Goal: Task Accomplishment & Management: Manage account settings

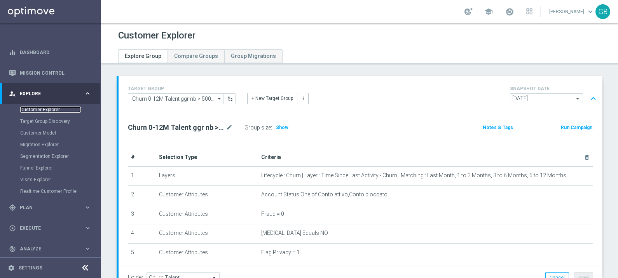
scroll to position [118, 0]
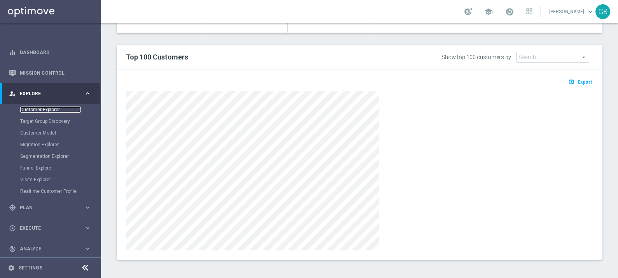
click at [42, 110] on link "Customer Explorer" at bounding box center [50, 109] width 61 height 6
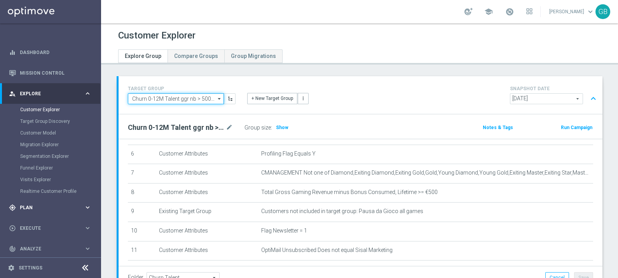
click at [209, 99] on input "Churn 0-12M Talent ggr nb > 500 1st Casino lftime" at bounding box center [176, 98] width 96 height 11
click at [36, 207] on span "Plan" at bounding box center [52, 207] width 64 height 5
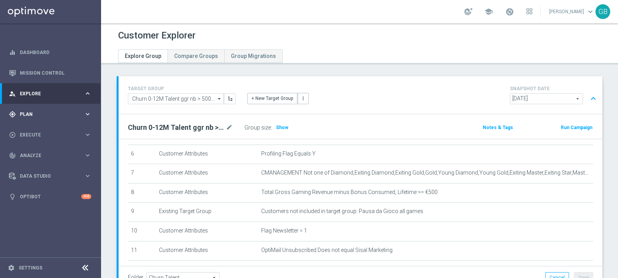
type input "Churn 0-12M Talent ggr nb > 500 1st Casino lftime"
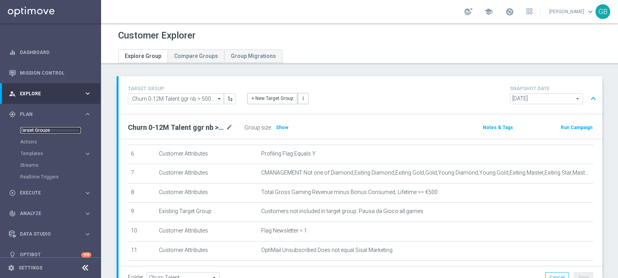
click at [38, 129] on link "Target Groups" at bounding box center [50, 130] width 61 height 6
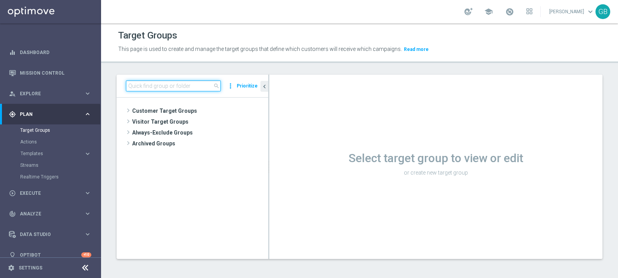
click at [159, 86] on input at bounding box center [173, 85] width 95 height 11
click at [152, 86] on input at bounding box center [173, 85] width 95 height 11
paste input "Betting visited Virtual VIPNO"
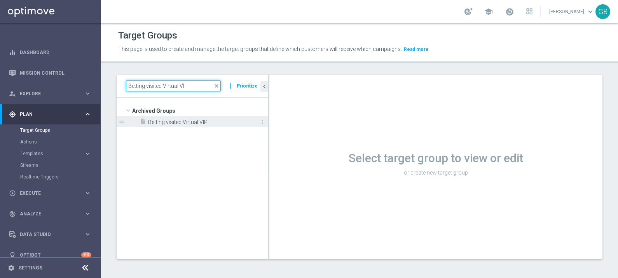
type input "Betting visited Virtual VI"
click at [194, 123] on span "Betting visited Virtual VIP" at bounding box center [199, 122] width 103 height 7
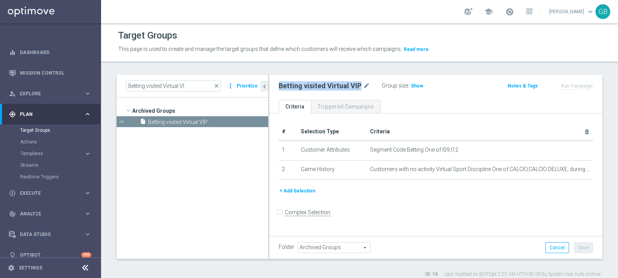
drag, startPoint x: 277, startPoint y: 87, endPoint x: 358, endPoint y: 89, distance: 81.6
click at [358, 89] on div "Betting visited Virtual VIP mode_edit Group size : Show" at bounding box center [381, 85] width 217 height 11
